Goal: Task Accomplishment & Management: Complete application form

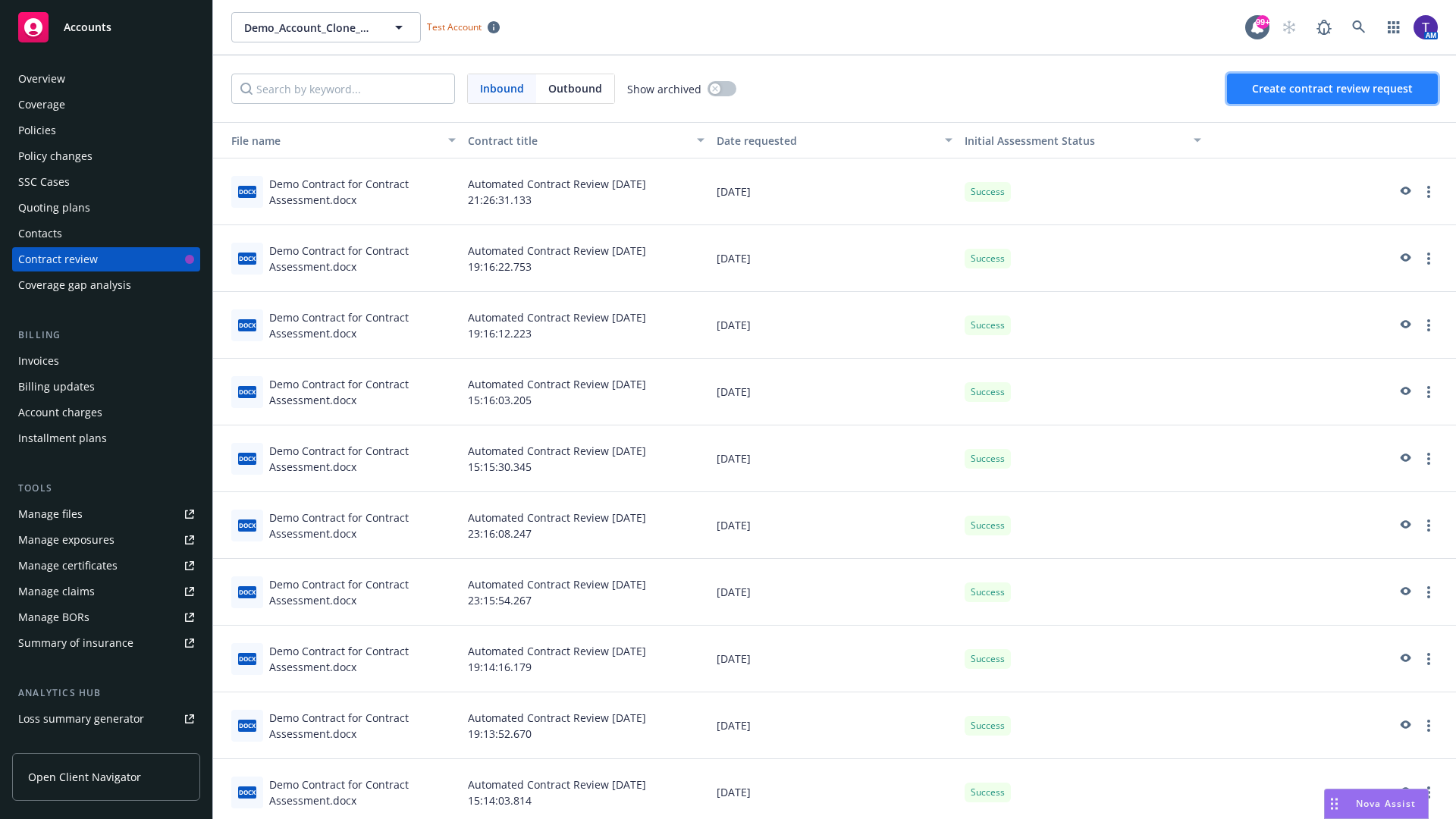
click at [1333, 89] on span "Create contract review request" at bounding box center [1332, 88] width 161 height 14
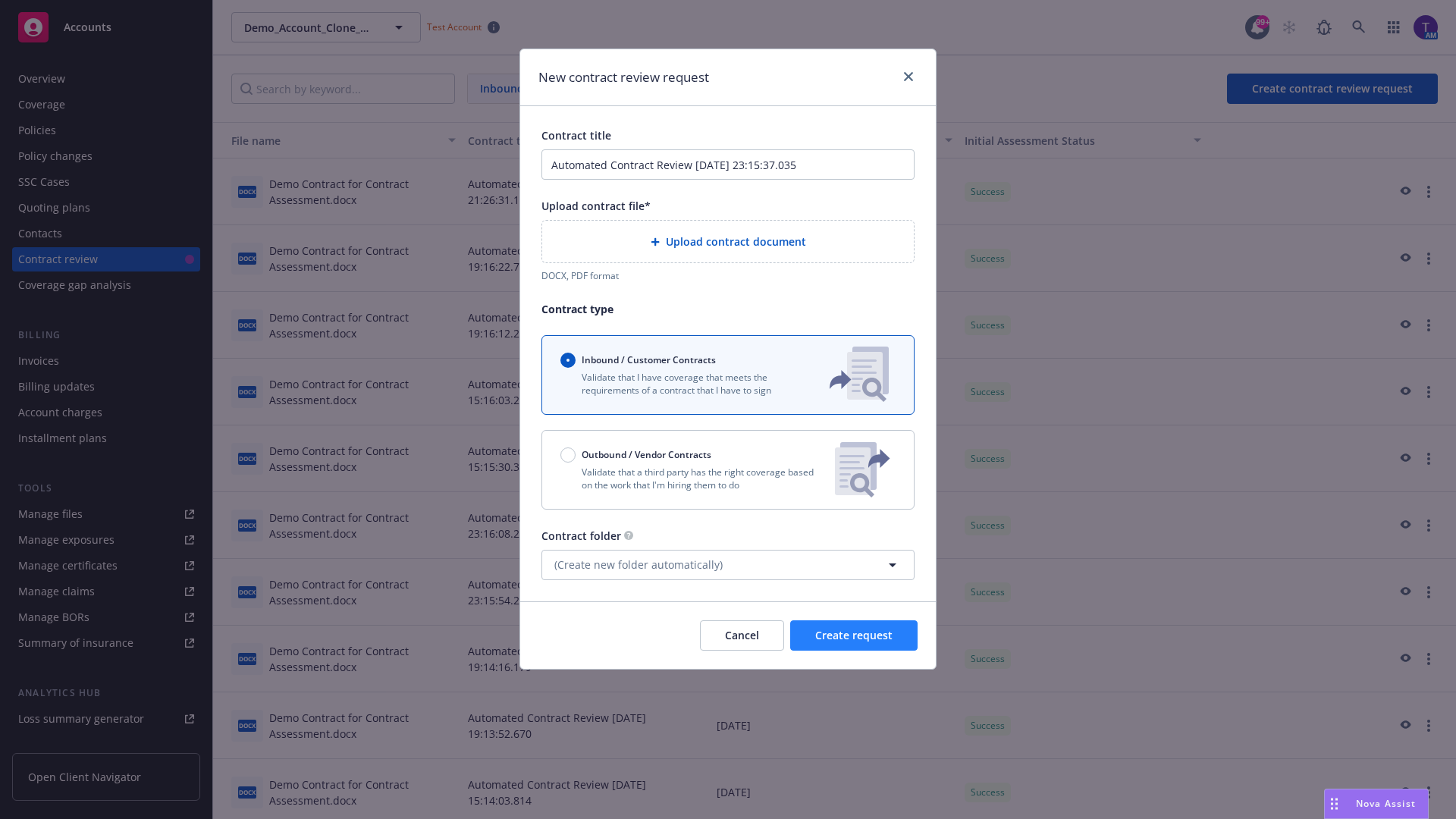
type input "Automated Contract Review [DATE] 23:15:37.035"
click at [728, 469] on p "Validate that a third party has the right coverage based on the work that I'm h…" at bounding box center [692, 479] width 262 height 26
radio input "false"
radio input "true"
click at [854, 642] on span "Create request" at bounding box center [854, 635] width 77 height 14
